Goal: Task Accomplishment & Management: Use online tool/utility

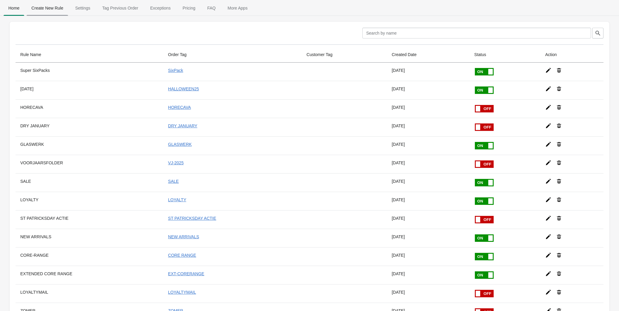
click at [49, 3] on span "Create New Rule" at bounding box center [47, 8] width 41 height 11
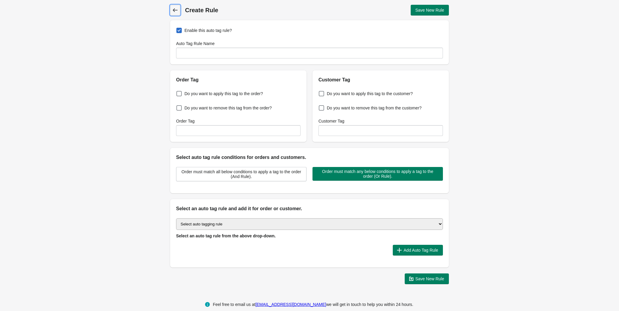
click at [178, 10] on span "Back" at bounding box center [175, 10] width 8 height 8
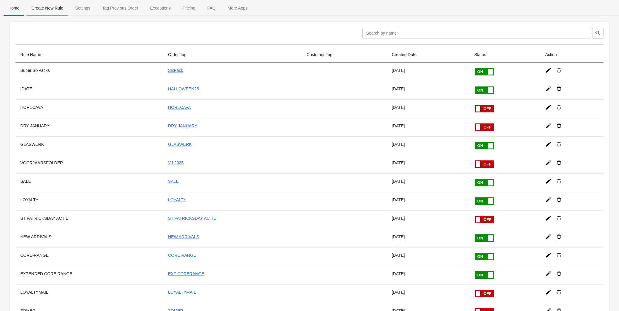
click at [44, 11] on span "Create New Rule" at bounding box center [47, 8] width 41 height 11
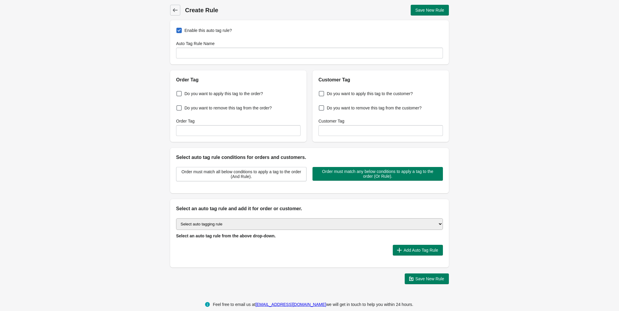
drag, startPoint x: 253, startPoint y: 60, endPoint x: 256, endPoint y: 54, distance: 6.3
click at [253, 59] on div "Enable this auto tag rule? Auto Tag Rule Name" at bounding box center [309, 42] width 279 height 44
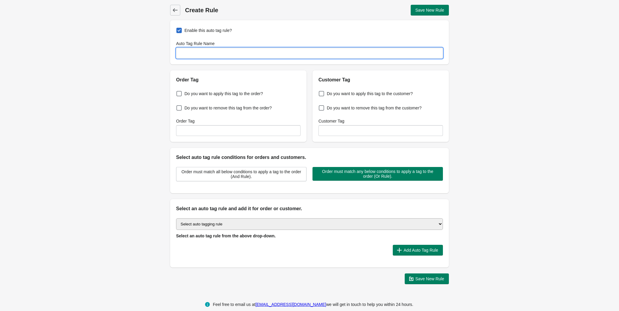
click at [256, 52] on input "Auto Tag Rule Name" at bounding box center [309, 53] width 267 height 11
type input "WINTERMAGAZINE"
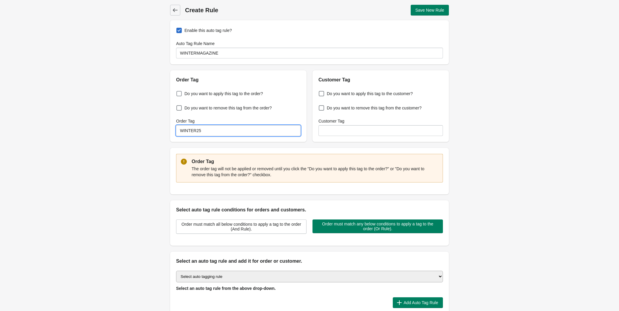
type input "WINTER25"
click at [213, 90] on label "Do you want to apply this tag to the order?" at bounding box center [219, 94] width 87 height 8
click at [178, 92] on input "Do you want to apply this tag to the order?" at bounding box center [178, 92] width 0 height 0
checkbox input "true"
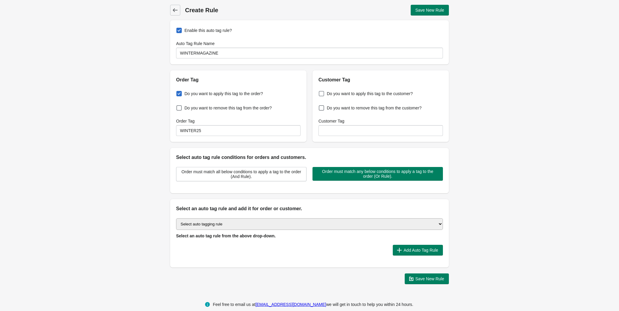
click at [352, 96] on span "Do you want to apply this tag to the customer?" at bounding box center [370, 94] width 86 height 6
click at [320, 92] on input "Do you want to apply this tag to the customer?" at bounding box center [320, 92] width 0 height 0
checkbox input "true"
click at [342, 131] on input "Customer Tag" at bounding box center [381, 130] width 124 height 11
type input "WINTER25"
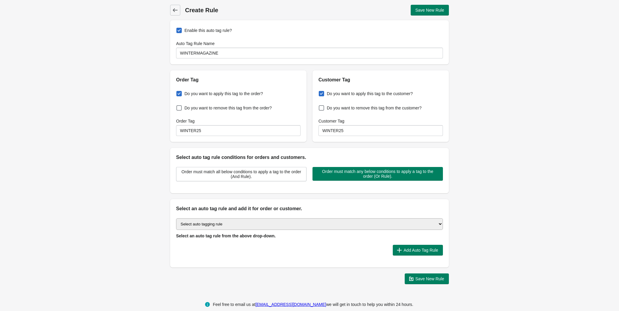
click at [224, 226] on select "Select auto tagging rule Tag by order amount Tag based on the order count (Volu…" at bounding box center [309, 225] width 267 height 12
select select "2"
click at [176, 219] on select "Select auto tagging rule Tag by order amount Tag based on the order count (Volu…" at bounding box center [309, 225] width 267 height 12
click at [427, 253] on button "Add Auto Tag Rule" at bounding box center [418, 250] width 50 height 11
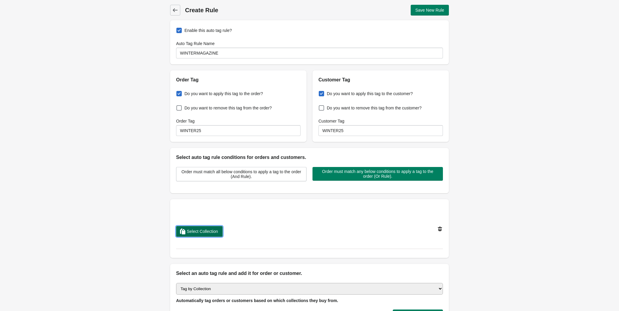
click at [191, 230] on span "Select Collection" at bounding box center [202, 231] width 31 height 5
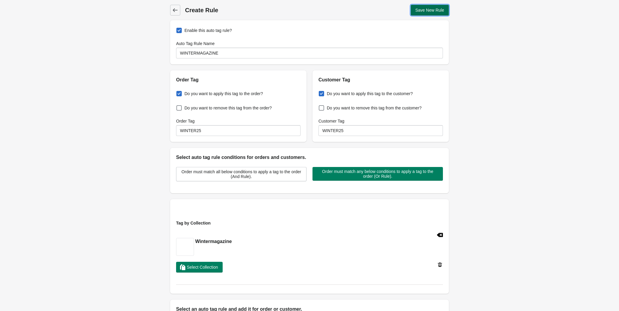
click at [436, 13] on button "Save New Rule" at bounding box center [430, 10] width 39 height 11
